Goal: Task Accomplishment & Management: Use online tool/utility

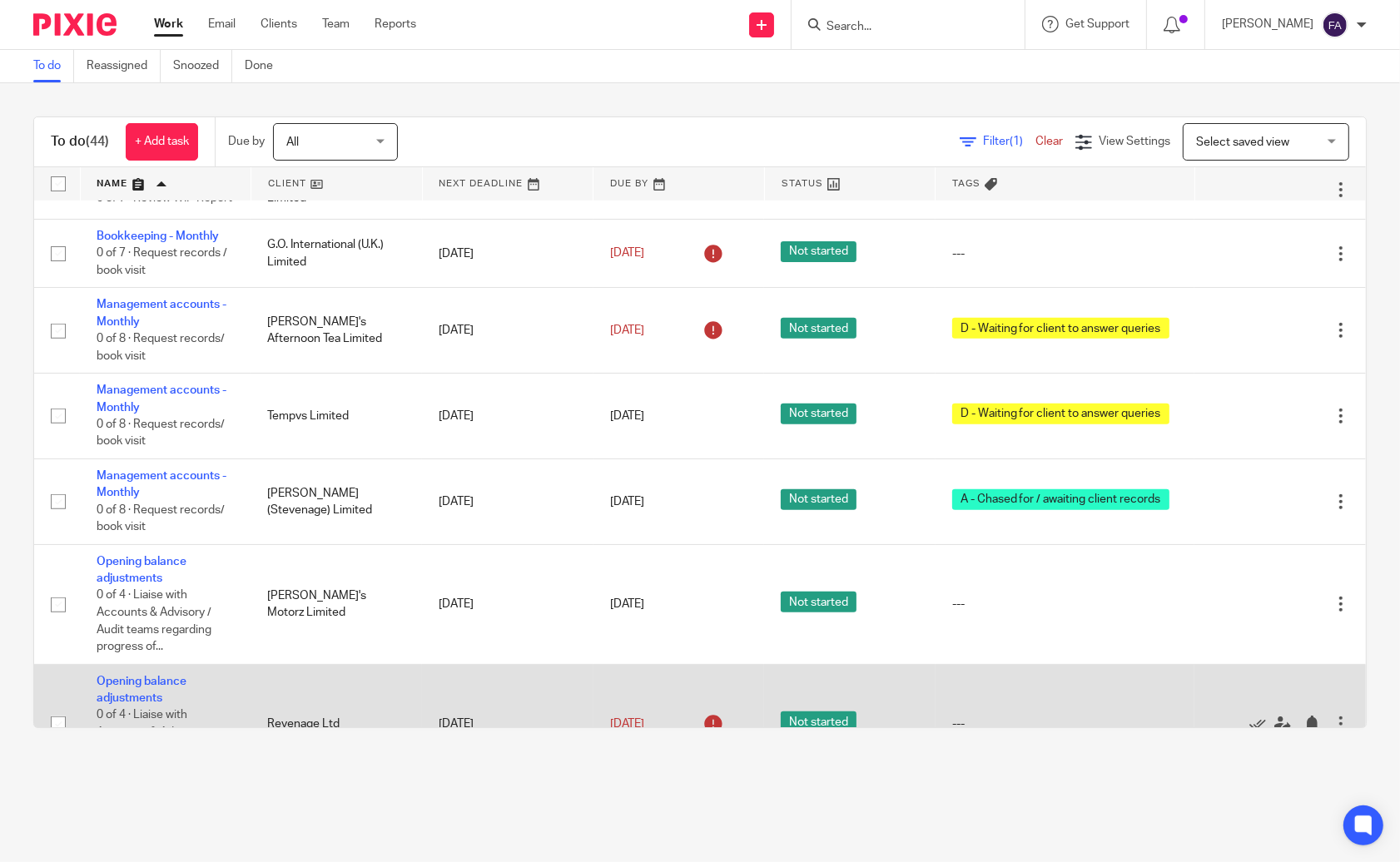
scroll to position [739, 0]
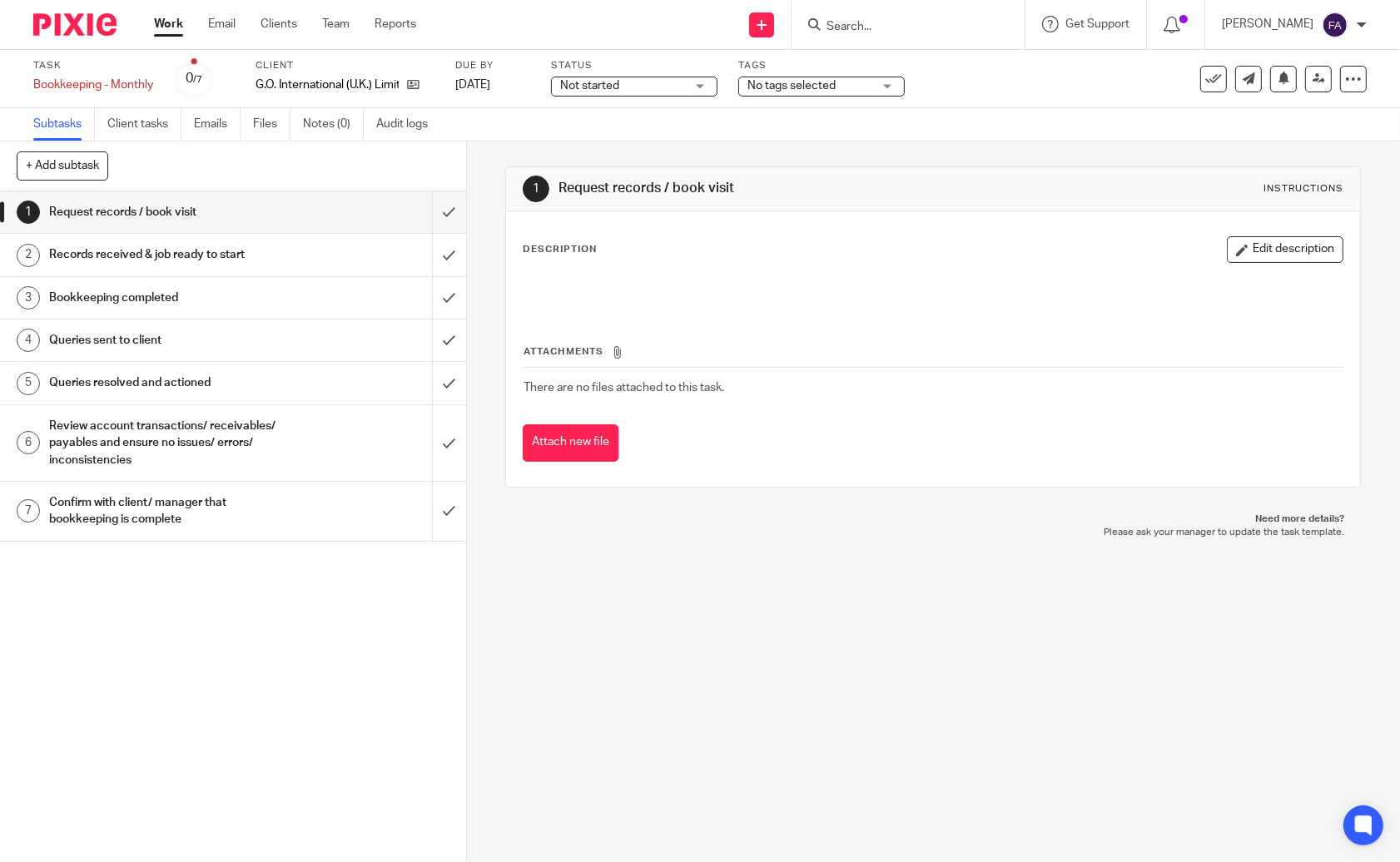
click at [758, 85] on span "No tags selected" at bounding box center [792, 86] width 89 height 12
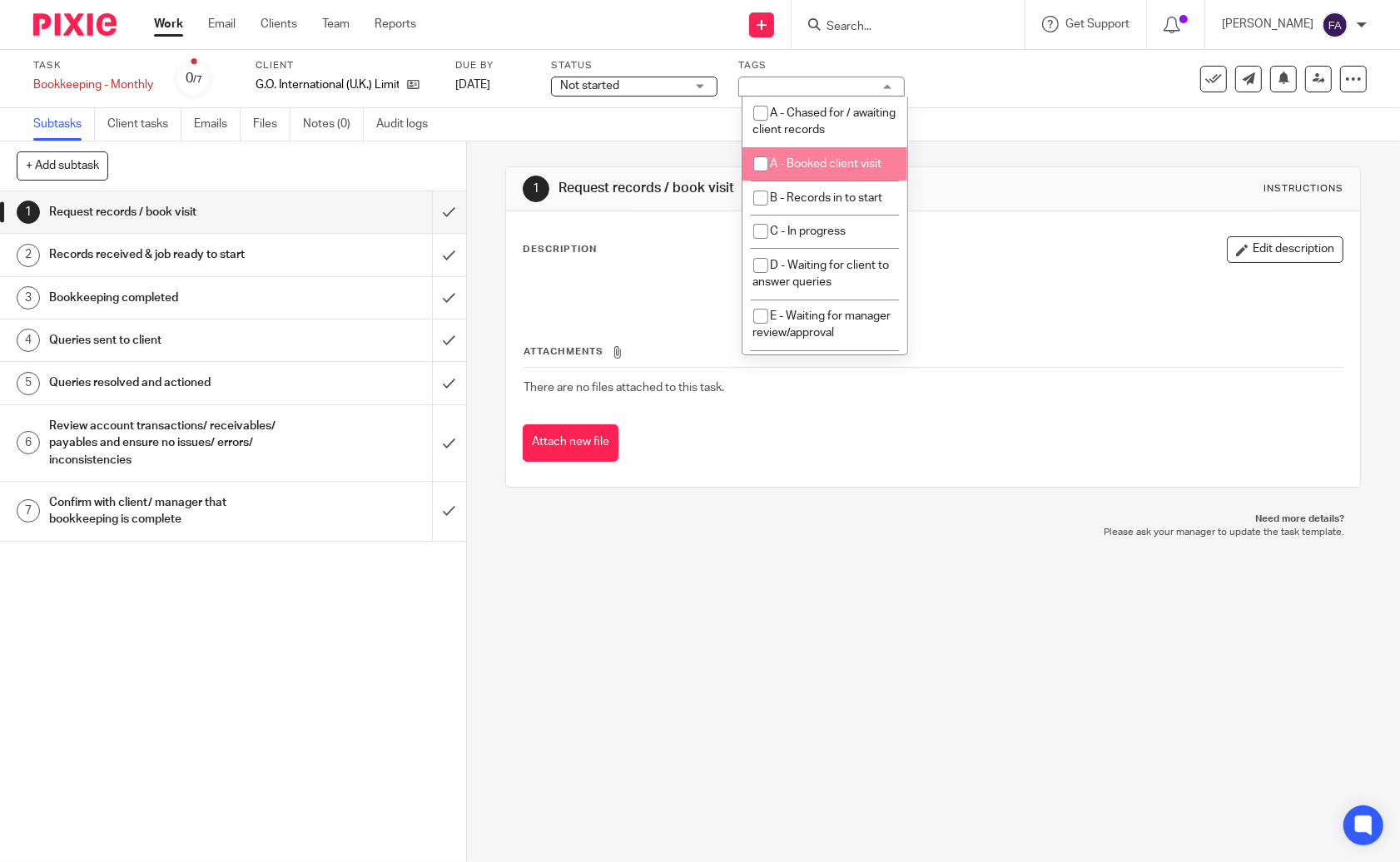
click at [814, 172] on li "A - Booked client visit" at bounding box center [824, 164] width 164 height 34
checkbox input "true"
click at [1003, 156] on div "1 Request records / book visit Instructions Description Edit description Attach…" at bounding box center [932, 327] width 856 height 371
